Goal: Find specific page/section: Find specific page/section

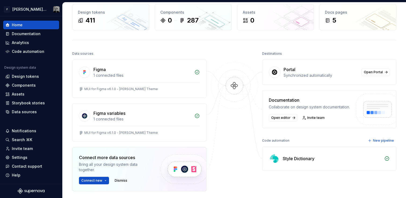
scroll to position [26, 0]
click at [23, 77] on div "Design tokens" at bounding box center [25, 76] width 27 height 5
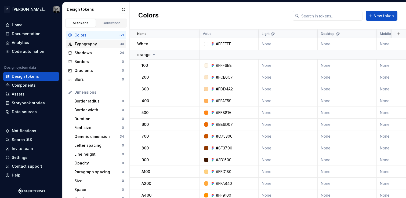
click at [87, 44] on div "Typography" at bounding box center [96, 43] width 45 height 5
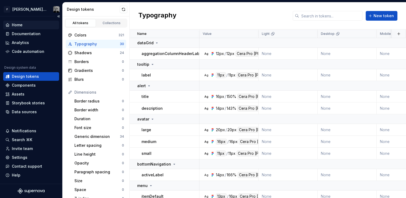
click at [20, 24] on div "Home" at bounding box center [17, 24] width 11 height 5
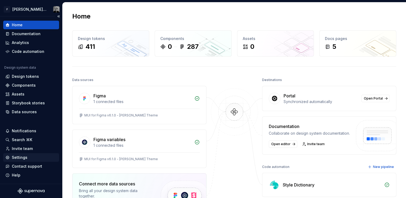
click at [19, 158] on div "Settings" at bounding box center [20, 157] width 16 height 5
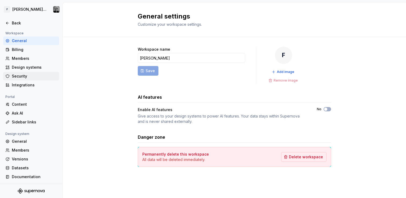
scroll to position [38, 0]
click at [25, 151] on div "Members" at bounding box center [34, 149] width 45 height 5
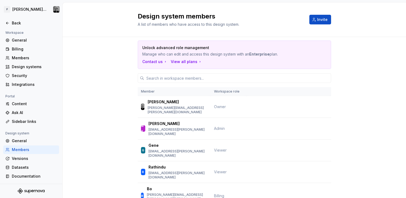
scroll to position [10, 0]
